Goal: Task Accomplishment & Management: Manage account settings

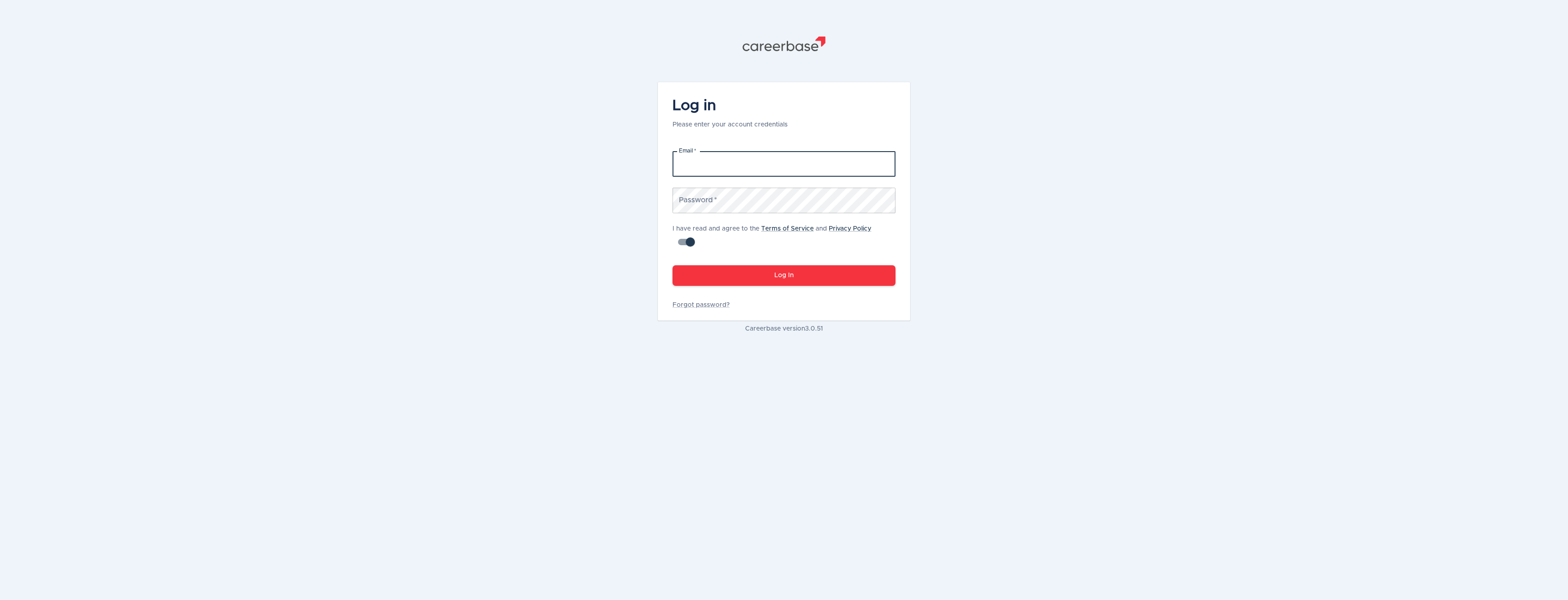
click at [755, 167] on input "Email   *" at bounding box center [784, 164] width 223 height 26
type input "[PERSON_NAME][EMAIL_ADDRESS][PERSON_NAME][DOMAIN_NAME]"
click at [705, 309] on link "Forgot password?" at bounding box center [784, 305] width 223 height 9
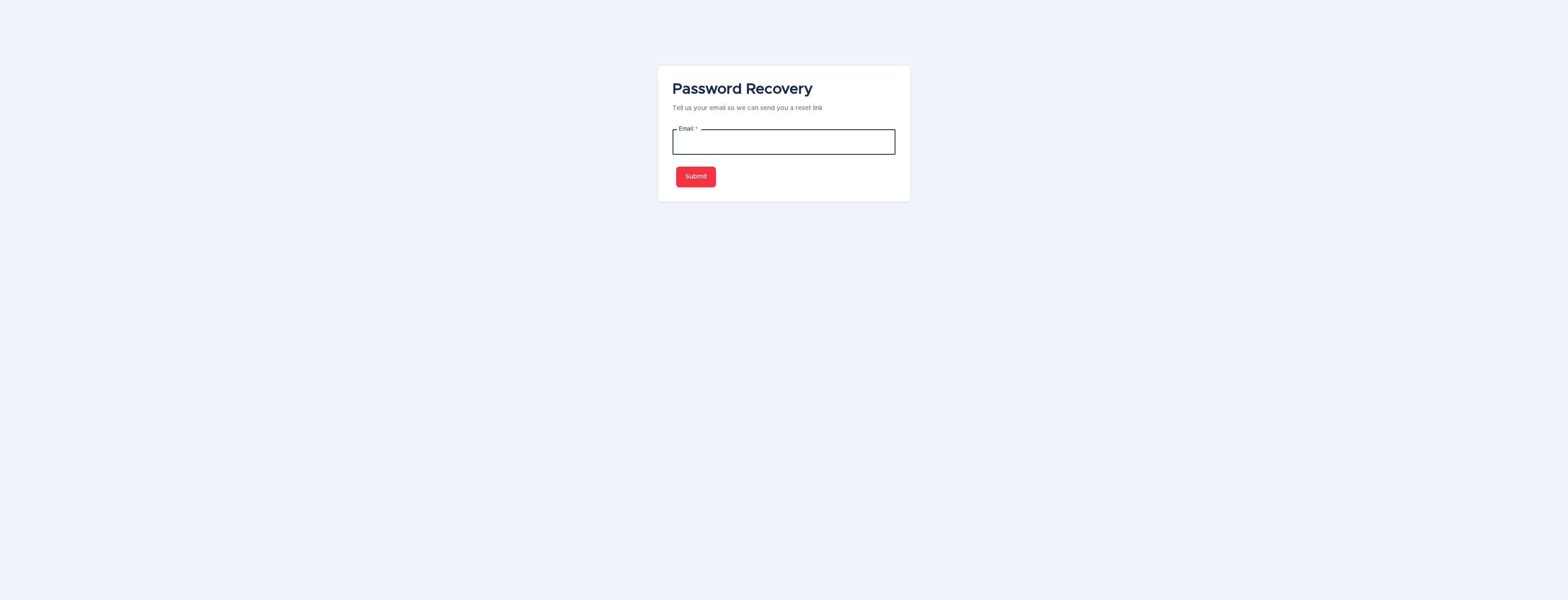
drag, startPoint x: 715, startPoint y: 131, endPoint x: 724, endPoint y: 152, distance: 22.8
click at [715, 133] on input "Email:   *" at bounding box center [784, 142] width 223 height 26
type input "[PERSON_NAME][EMAIL_ADDRESS][PERSON_NAME][DOMAIN_NAME]"
click at [693, 170] on button "Submit" at bounding box center [696, 177] width 40 height 21
